Goal: Information Seeking & Learning: Learn about a topic

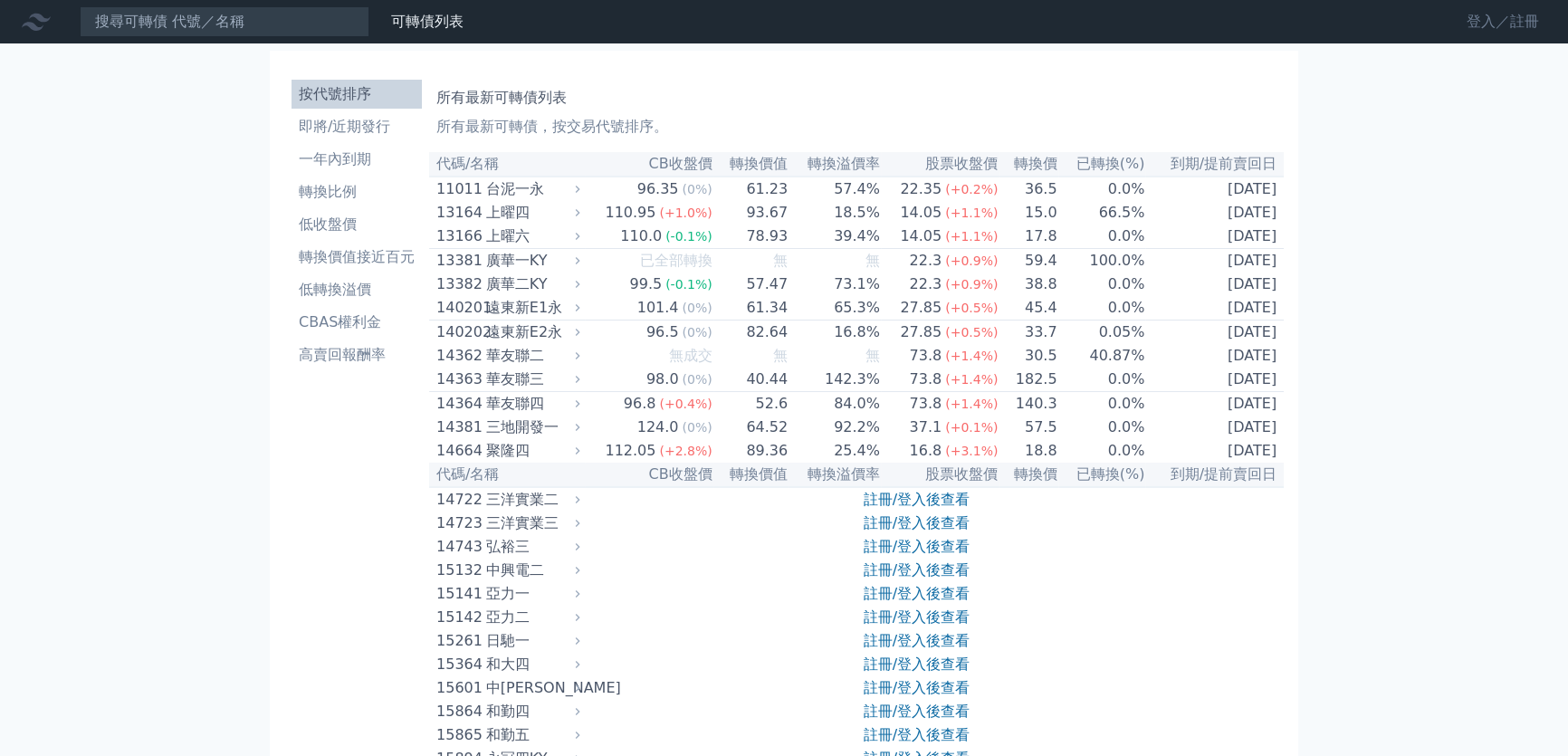
click at [1460, 14] on link "登入／註冊" at bounding box center [1503, 22] width 101 height 29
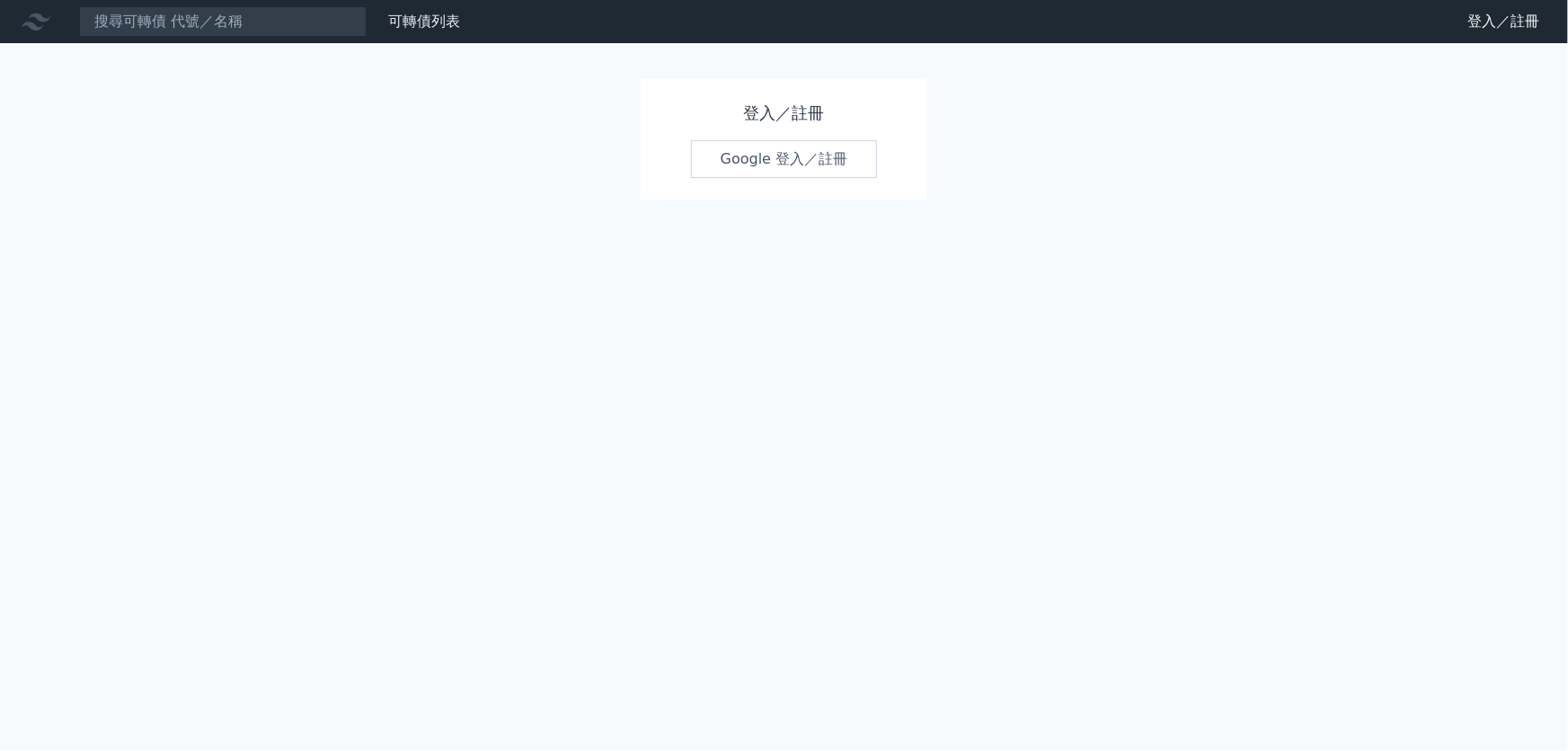
click at [742, 143] on link "Google 登入／註冊" at bounding box center [784, 159] width 187 height 37
click at [742, 162] on link "Google 登入／註冊" at bounding box center [784, 159] width 187 height 37
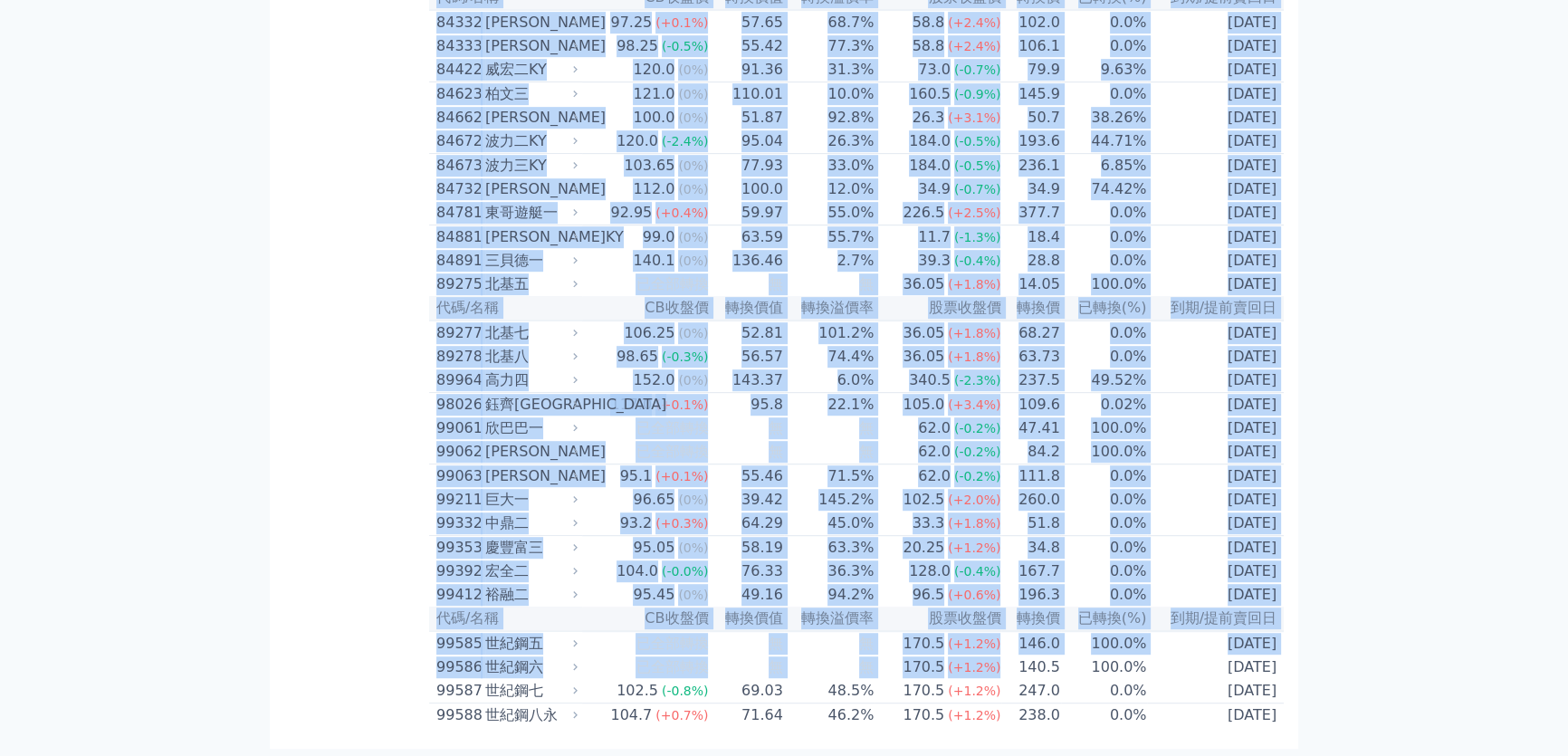
scroll to position [10555, 0]
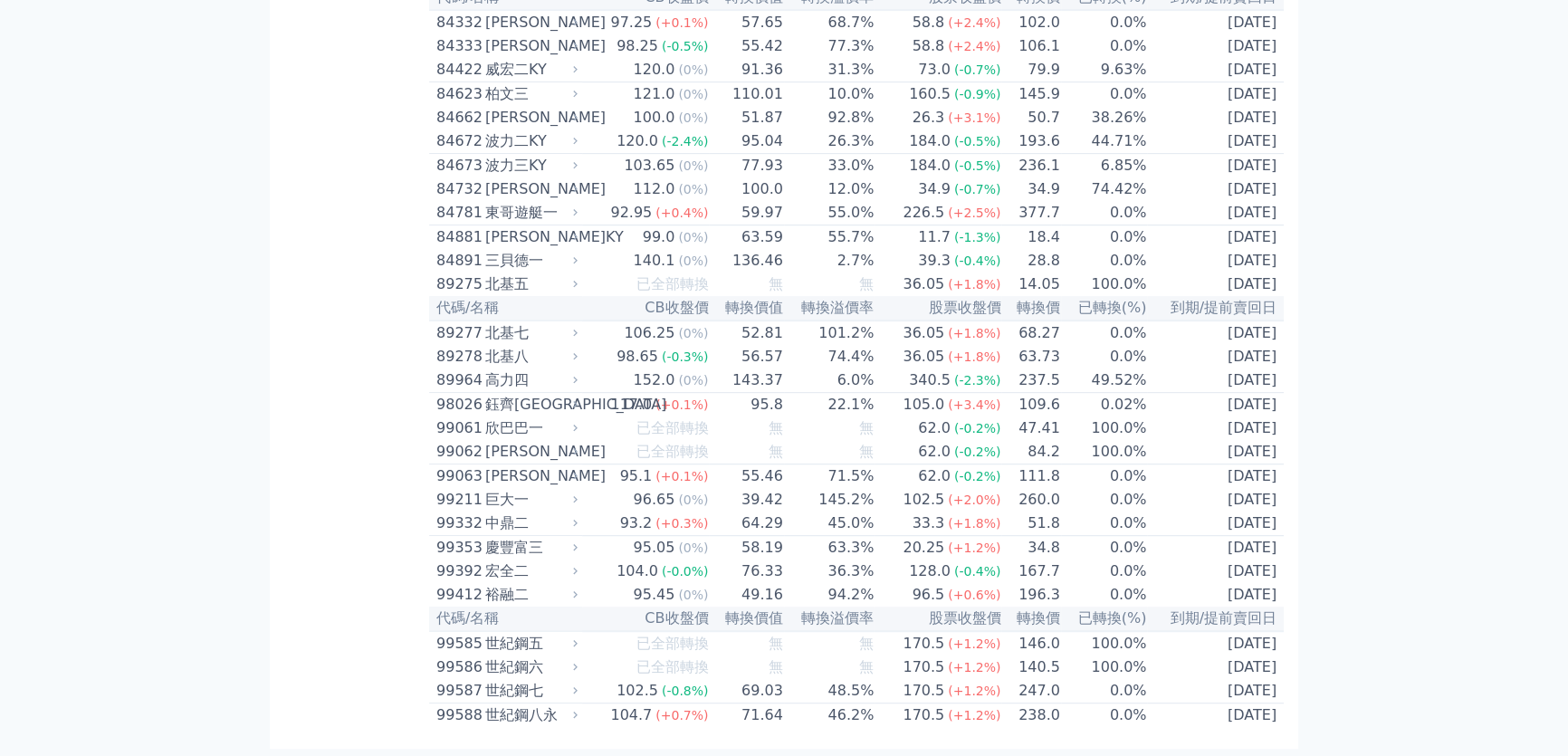
drag, startPoint x: 436, startPoint y: 163, endPoint x: 996, endPoint y: 705, distance: 779.3
copy table
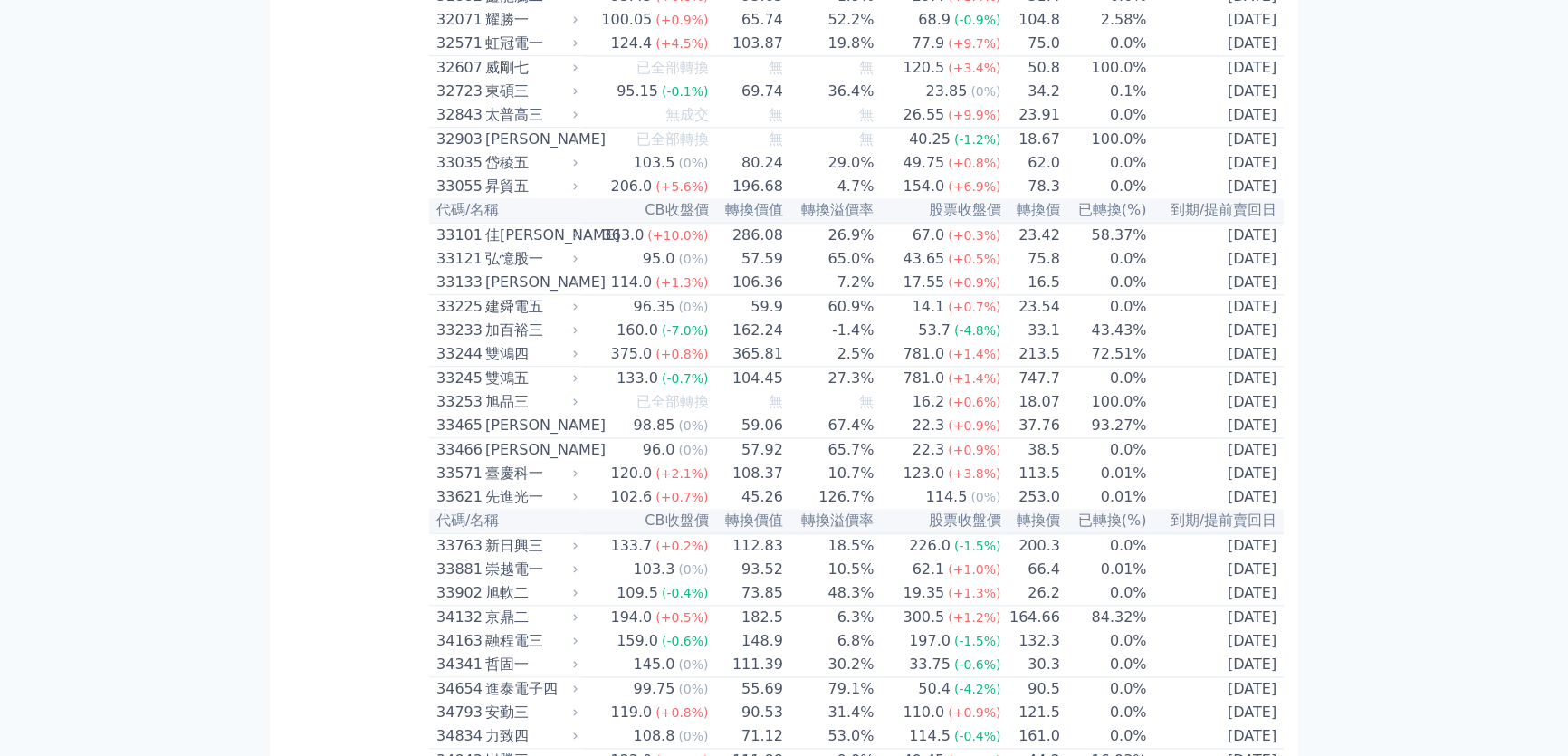
scroll to position [1735, 0]
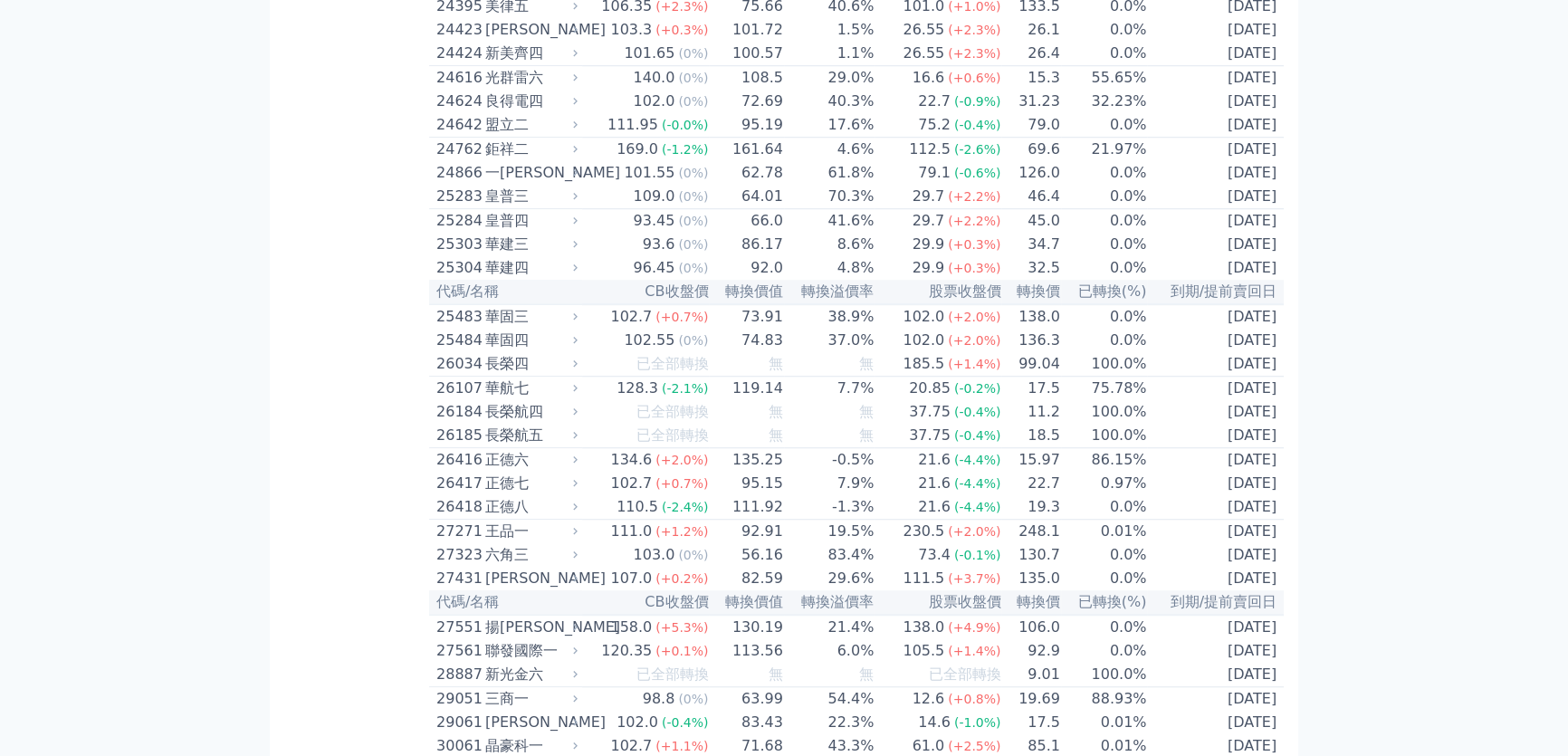
click at [536, 446] on div "長榮航五" at bounding box center [529, 435] width 89 height 22
click at [534, 446] on div "長榮航五" at bounding box center [529, 435] width 89 height 22
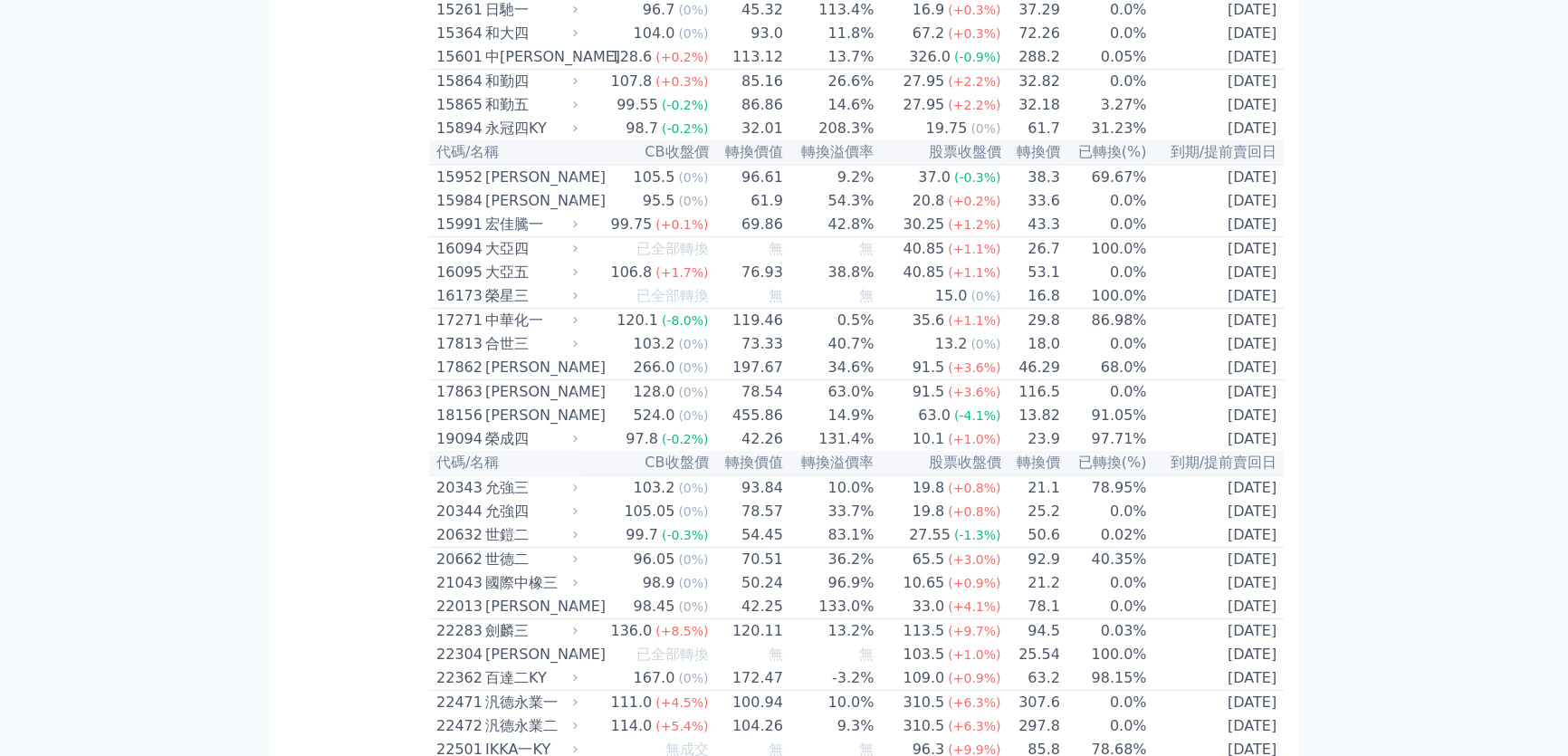
scroll to position [0, 0]
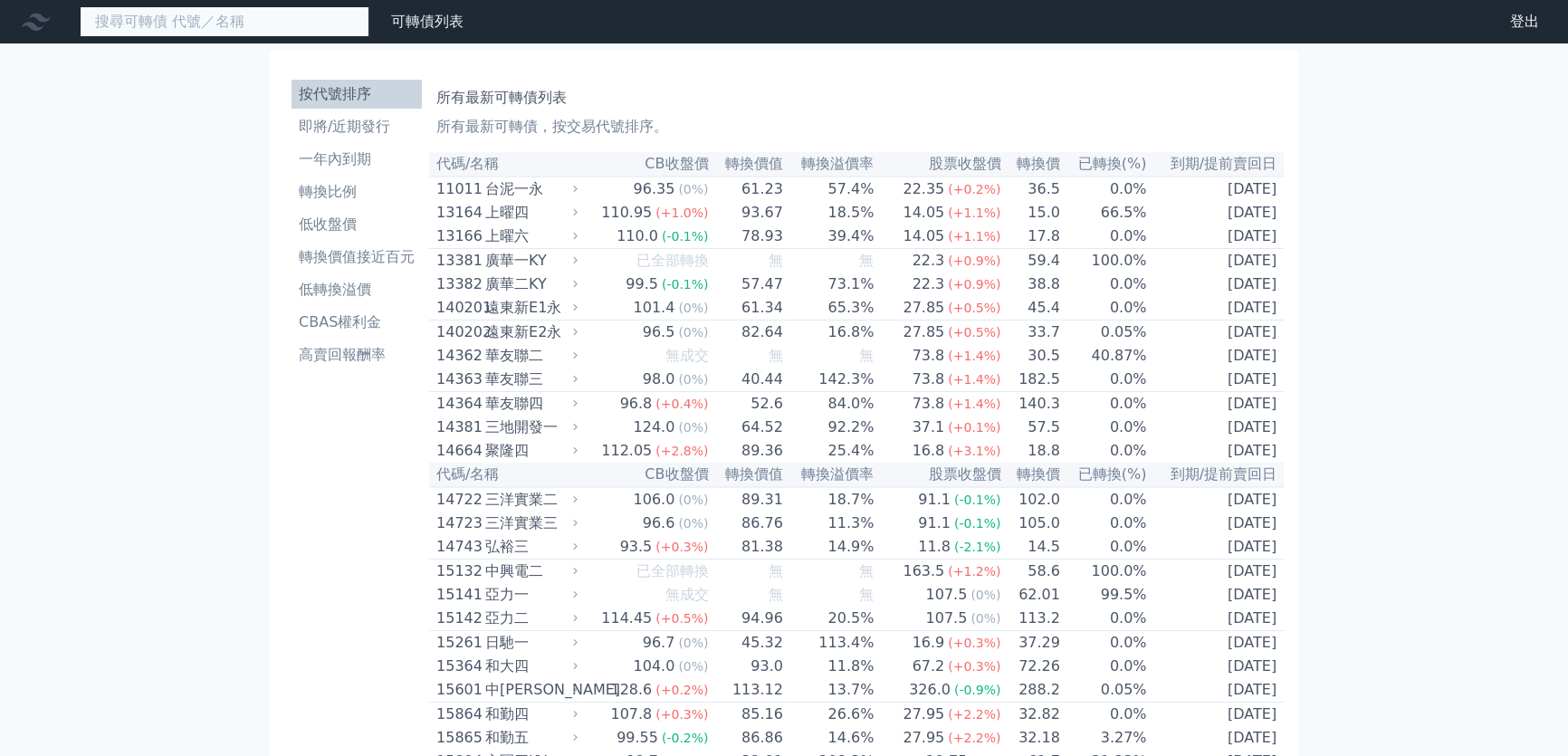
click at [217, 17] on input at bounding box center [224, 22] width 289 height 31
type input "ㄏ"
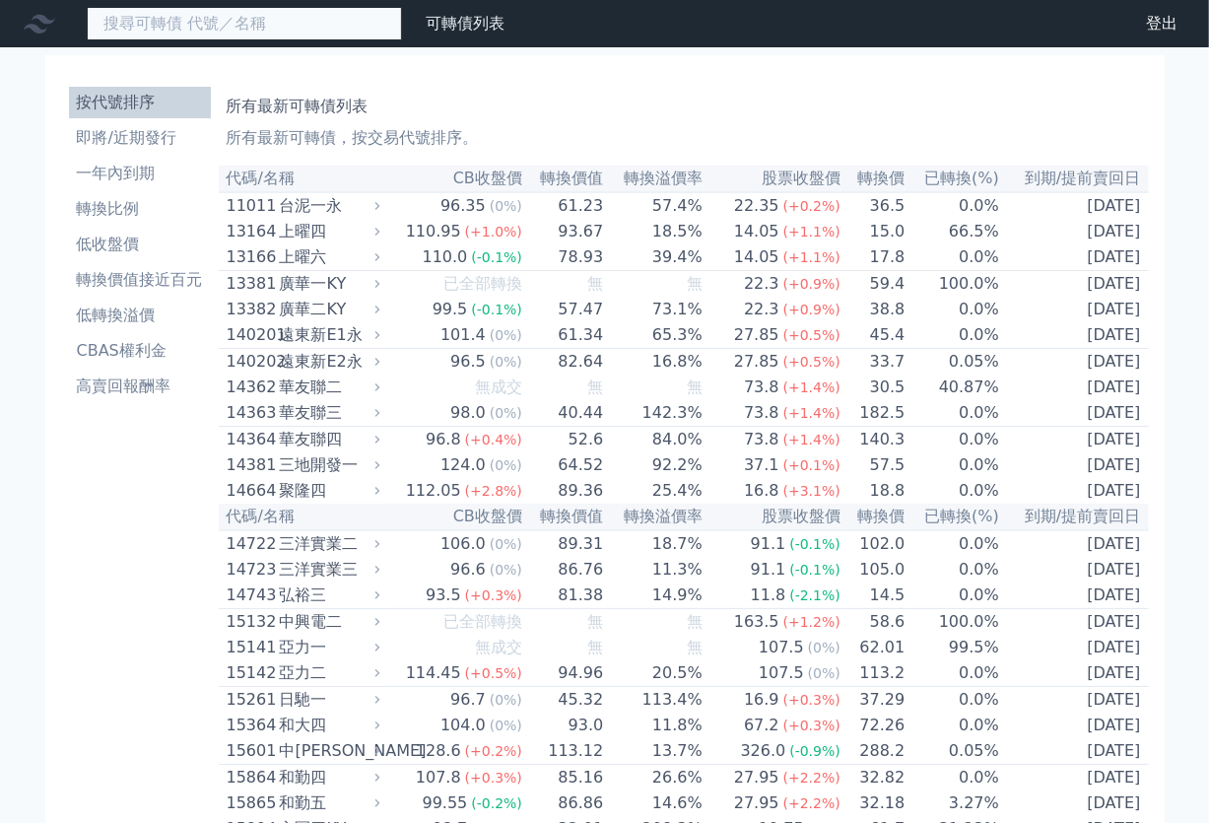
click at [149, 18] on input at bounding box center [244, 24] width 315 height 34
type input "c"
type input "康普"
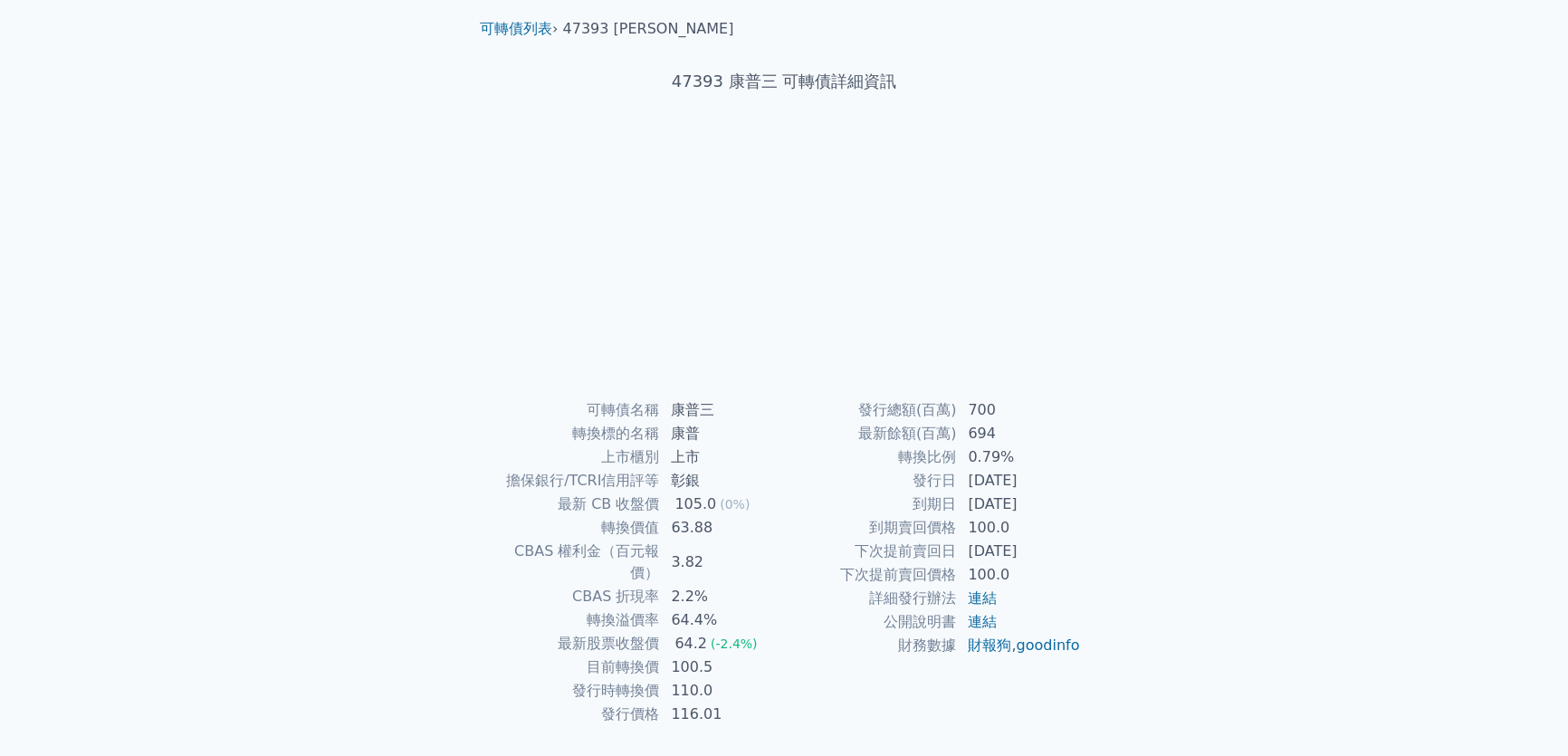
scroll to position [82, 0]
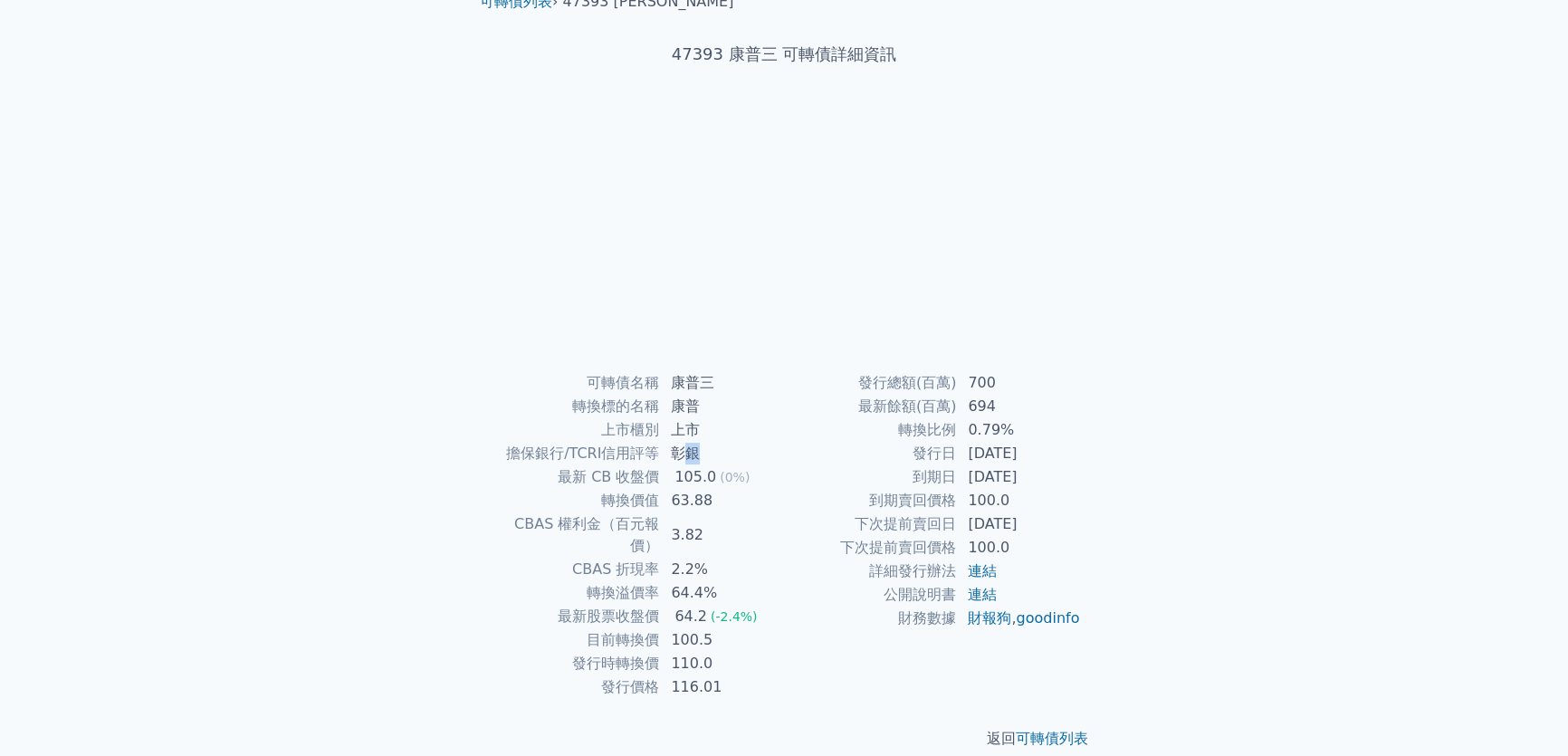
drag, startPoint x: 710, startPoint y: 459, endPoint x: 682, endPoint y: 453, distance: 28.6
click at [682, 453] on td "彰銀" at bounding box center [721, 454] width 124 height 24
click at [681, 453] on td "彰銀" at bounding box center [721, 454] width 124 height 24
drag, startPoint x: 667, startPoint y: 453, endPoint x: 709, endPoint y: 452, distance: 42.0
click at [709, 452] on td "彰銀" at bounding box center [721, 454] width 124 height 24
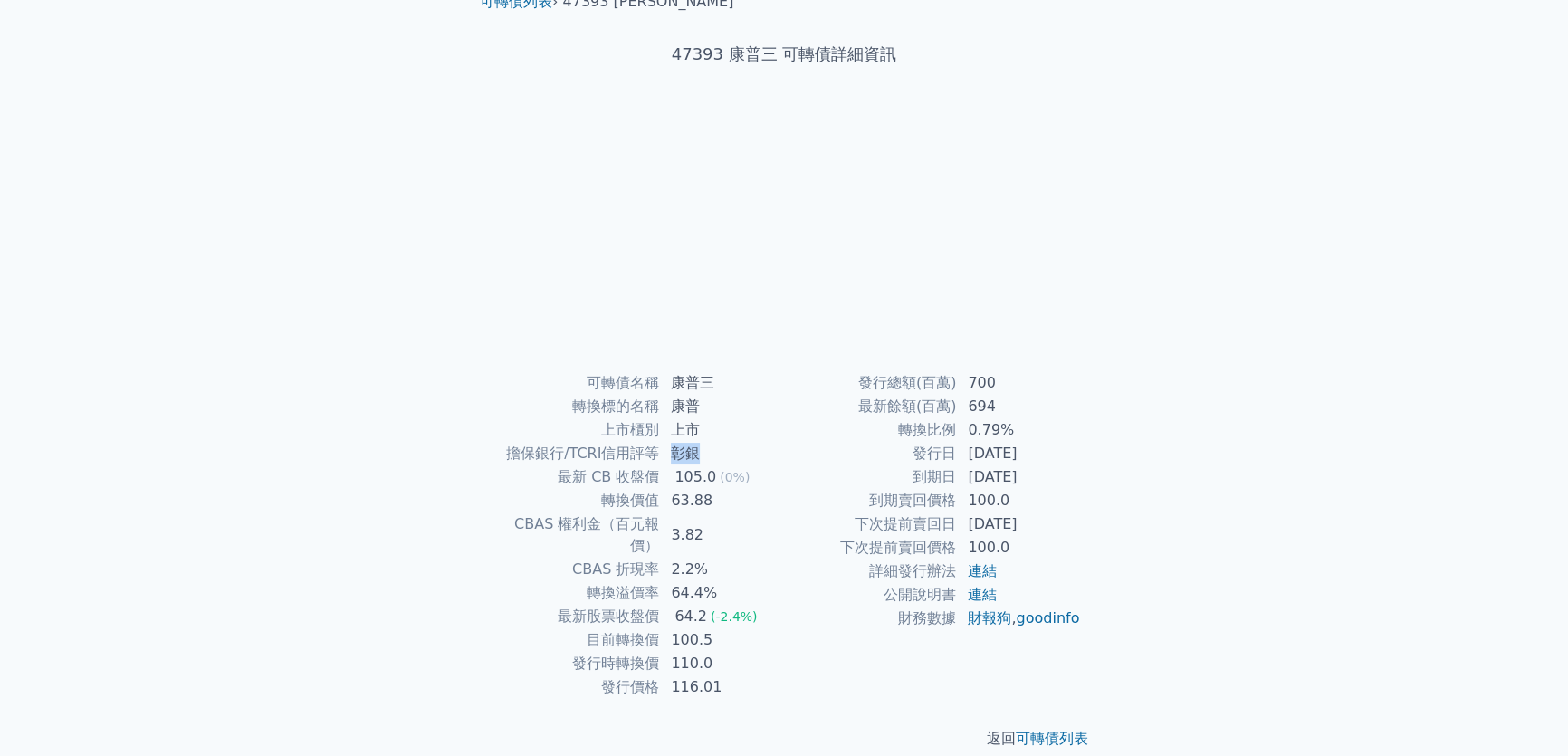
copy td "彰銀"
drag, startPoint x: 970, startPoint y: 452, endPoint x: 1050, endPoint y: 453, distance: 80.0
click at [1050, 453] on td "2021-10-28" at bounding box center [1019, 454] width 124 height 24
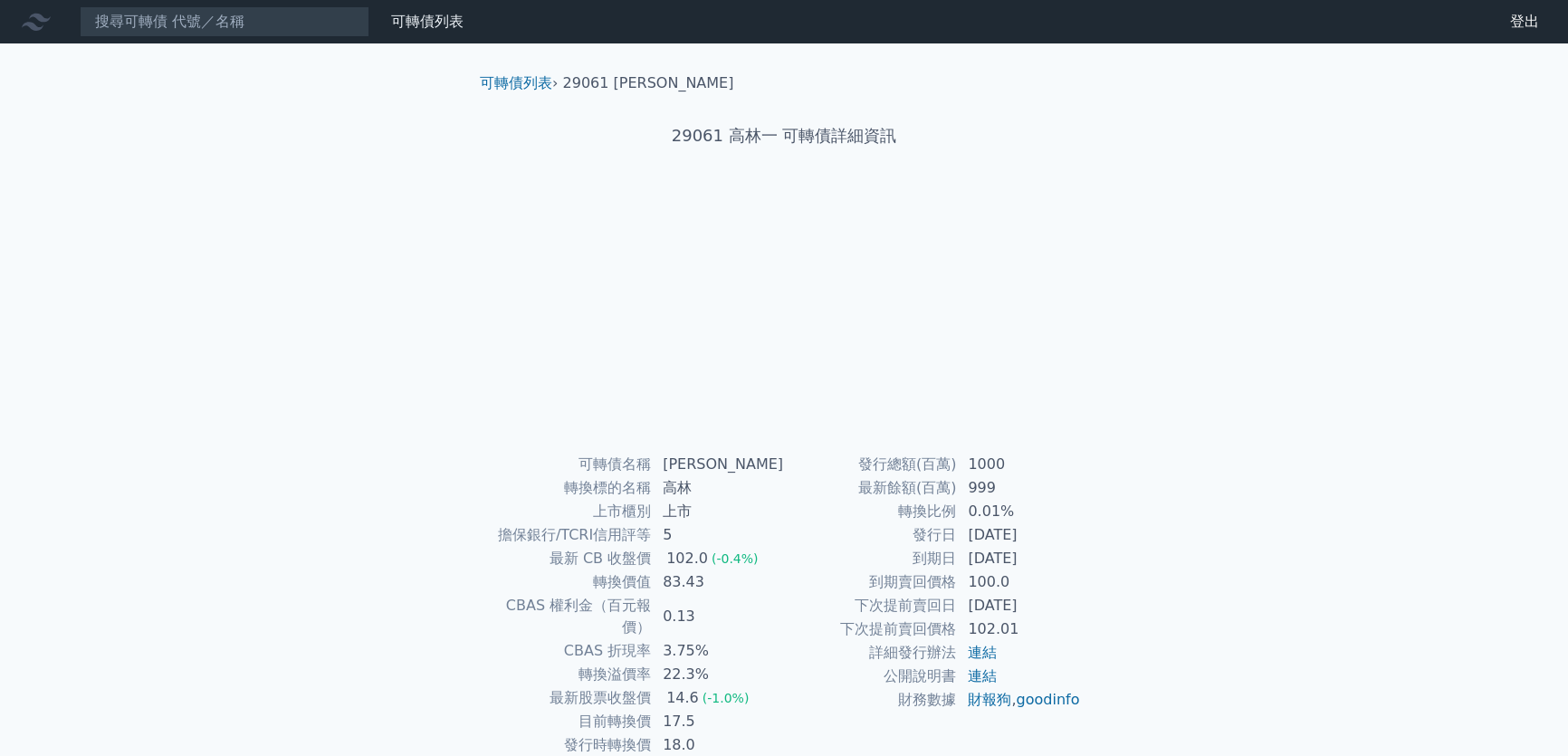
drag, startPoint x: 968, startPoint y: 534, endPoint x: 1053, endPoint y: 548, distance: 86.1
click at [1053, 548] on tbody "發行總額(百萬) 1000 最新餘額(百萬) 999 轉換比例 0.01% 發行日 [DATE] 到期日 [DATE] 到期賣回價格 100.0 下次提前賣回…" at bounding box center [931, 582] width 297 height 259
copy tbody "[DATE] 到期日 [DATE]"
click at [1049, 554] on td "[DATE]" at bounding box center [1019, 559] width 124 height 24
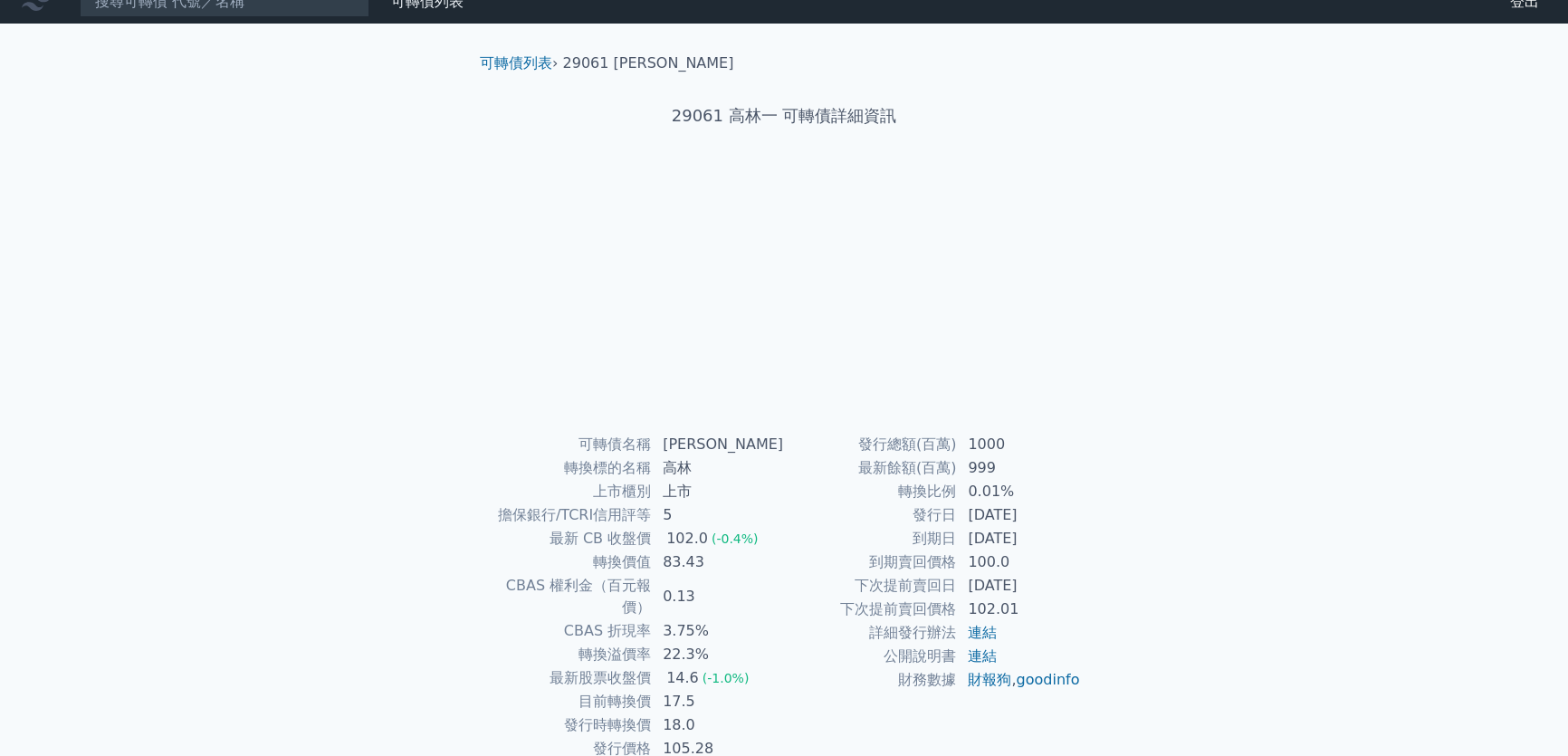
scroll to position [82, 0]
